Goal: Task Accomplishment & Management: Use online tool/utility

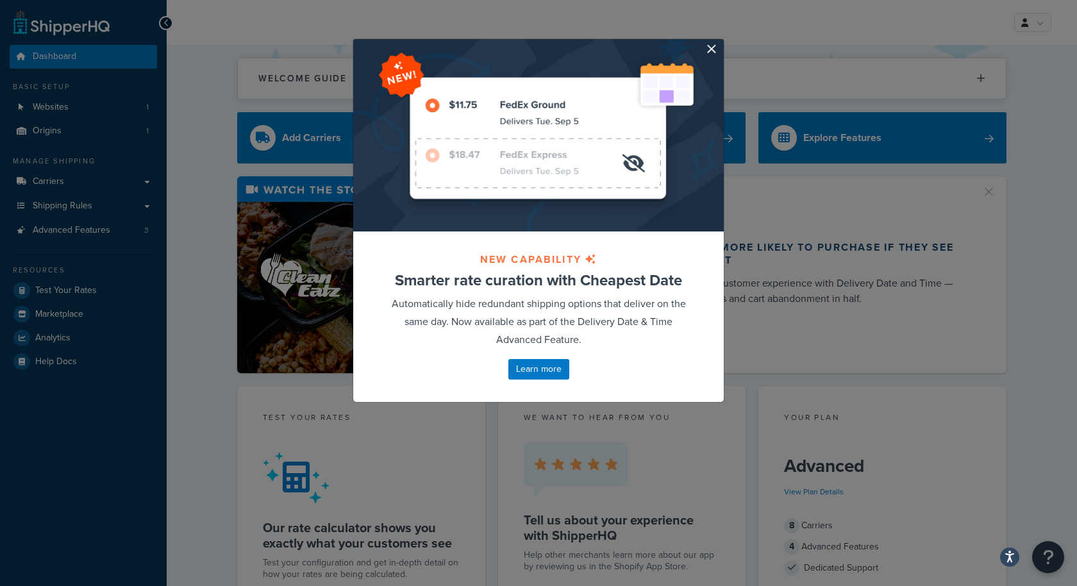
click at [719, 49] on div at bounding box center [538, 135] width 371 height 192
click at [718, 53] on div at bounding box center [538, 135] width 371 height 192
click at [721, 42] on button "button" at bounding box center [722, 40] width 3 height 3
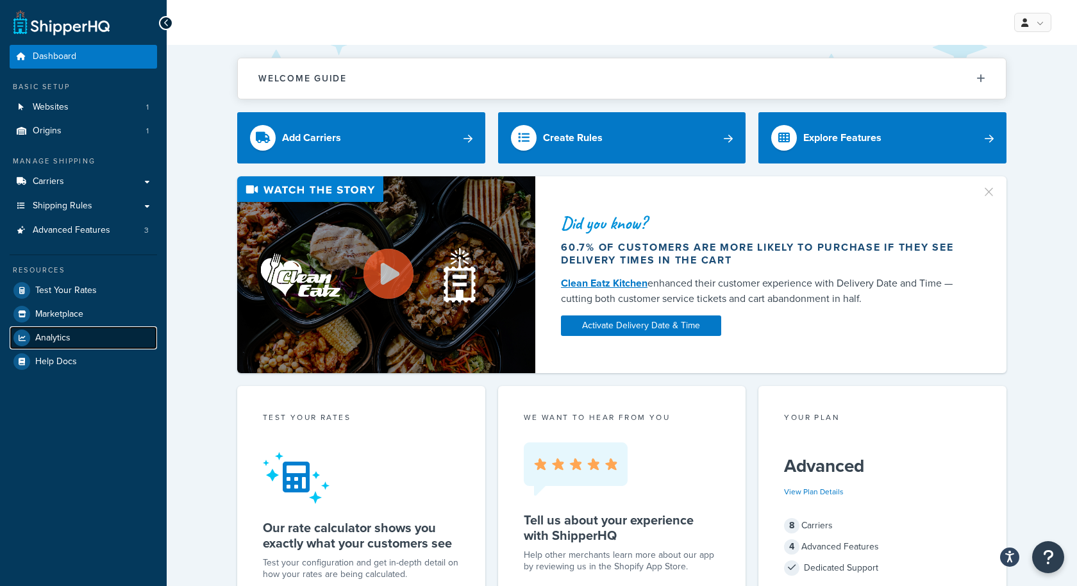
click at [71, 333] on link "Analytics" at bounding box center [83, 337] width 147 height 23
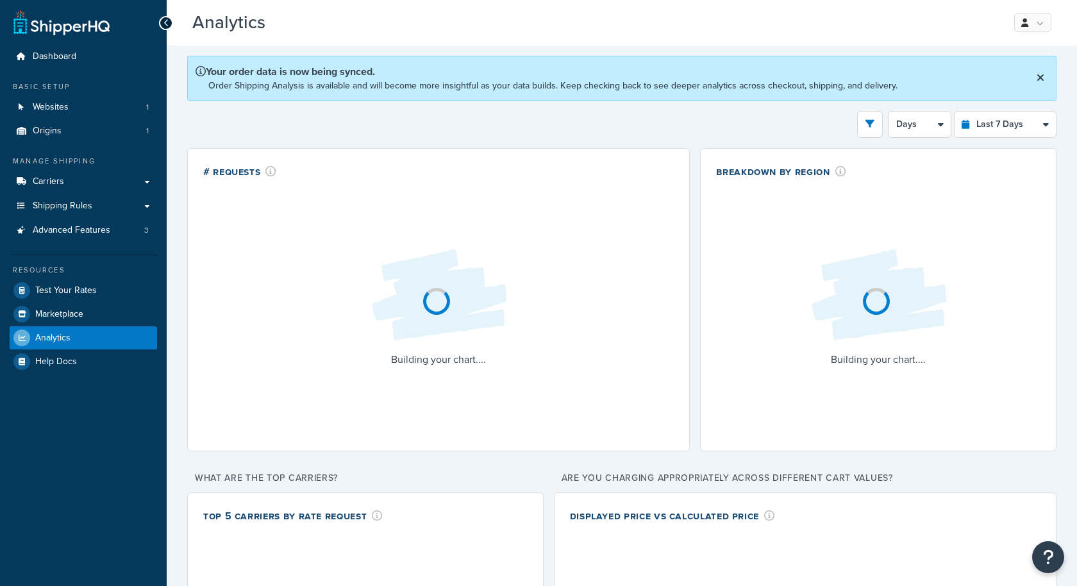
select select "last_7_days"
